Goal: Task Accomplishment & Management: Use online tool/utility

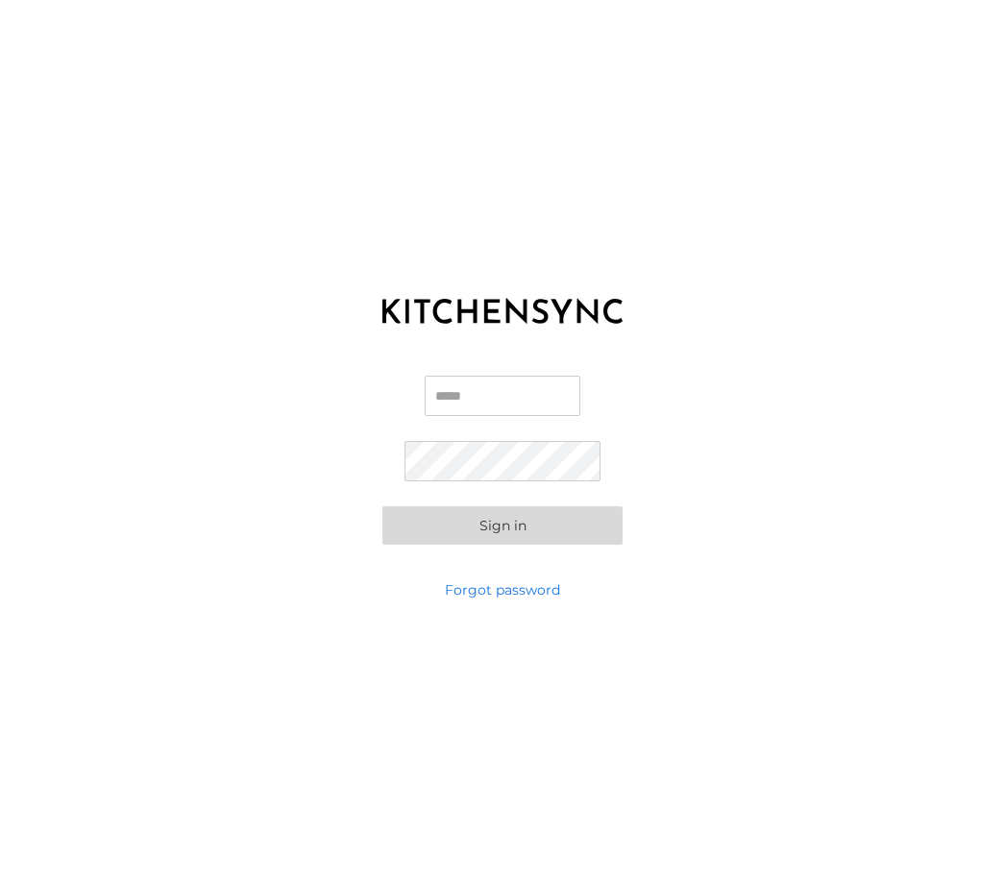
type input "**********"
click at [502, 545] on button "Sign in" at bounding box center [502, 525] width 240 height 38
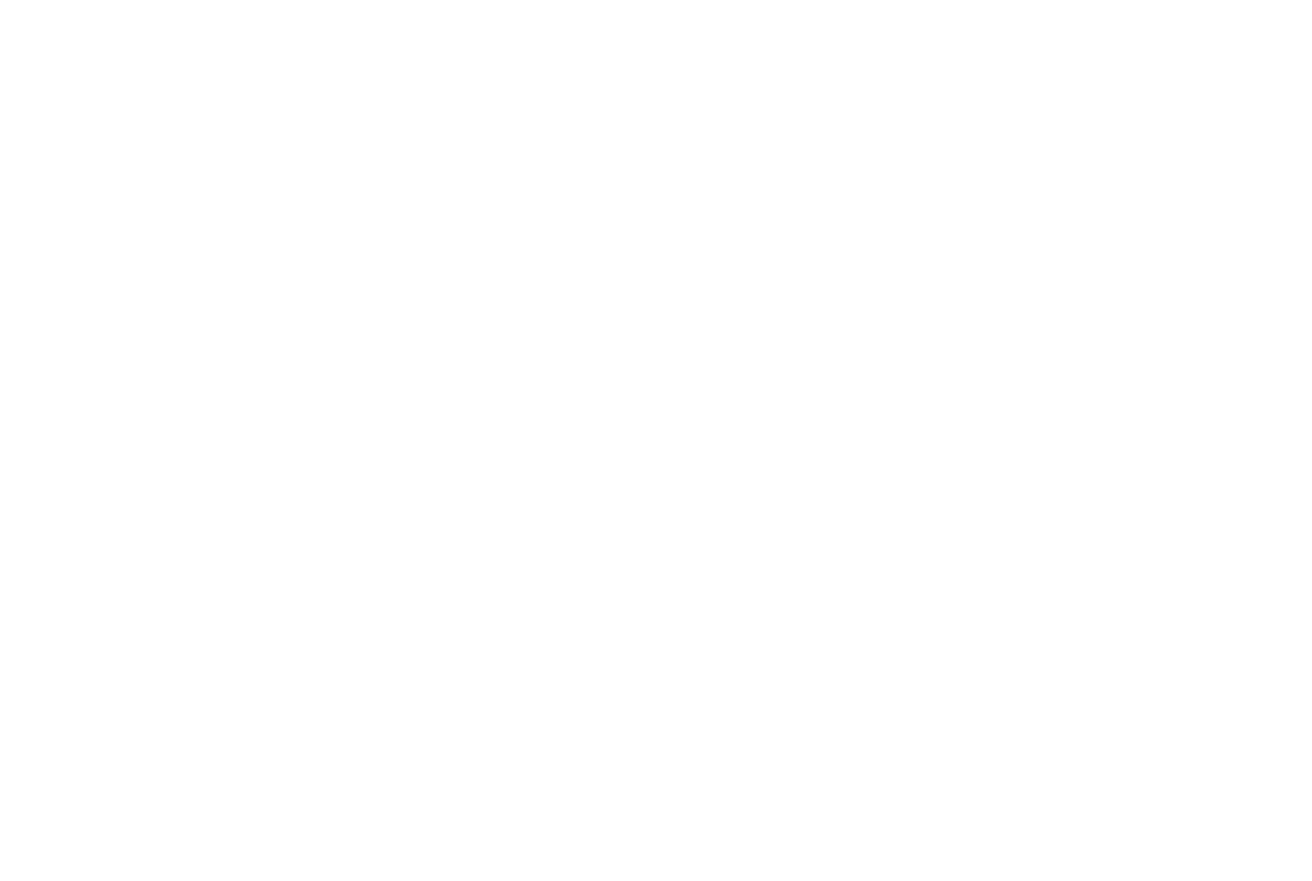
click at [942, 0] on html at bounding box center [656, 0] width 1312 height 0
click at [859, 0] on html at bounding box center [656, 0] width 1312 height 0
